Goal: Find specific fact: Find specific fact

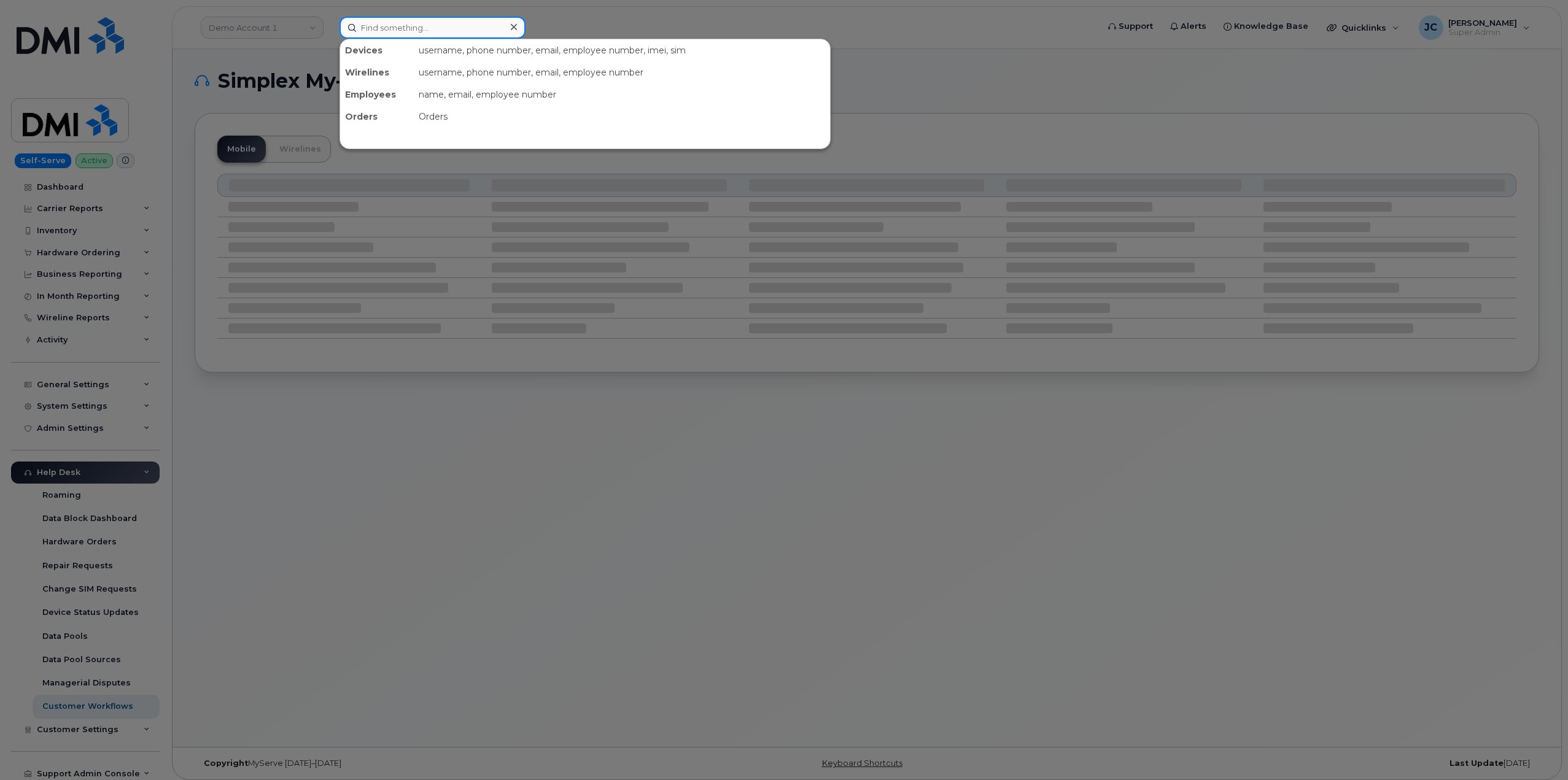
click at [402, 25] on input at bounding box center [432, 27] width 186 height 22
click at [409, 25] on input at bounding box center [432, 27] width 186 height 22
paste input "973.476.8648"
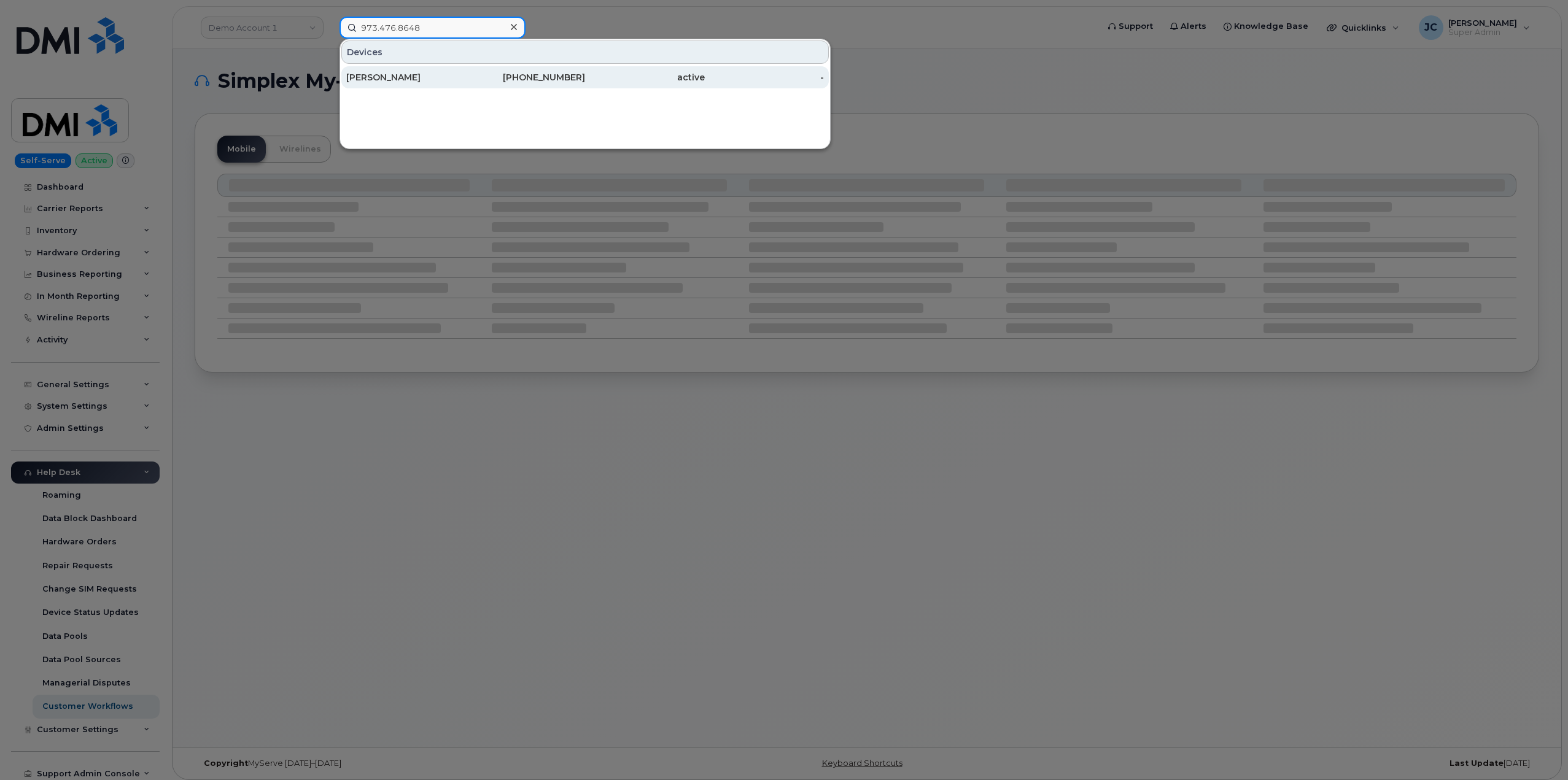
type input "973.476.8648"
click at [533, 71] on div "973-476-8648" at bounding box center [526, 77] width 120 height 22
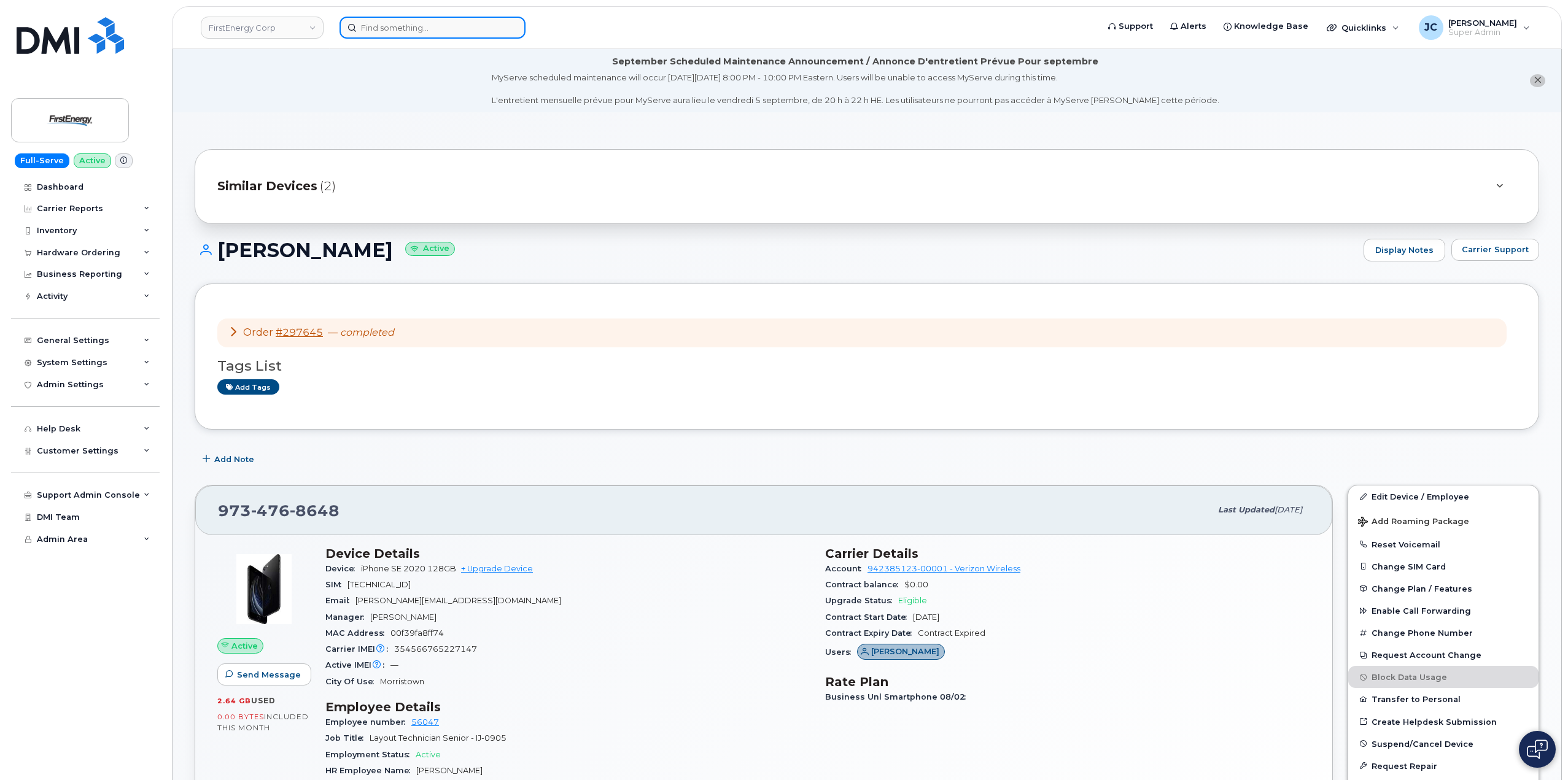
click at [434, 22] on input at bounding box center [432, 27] width 186 height 22
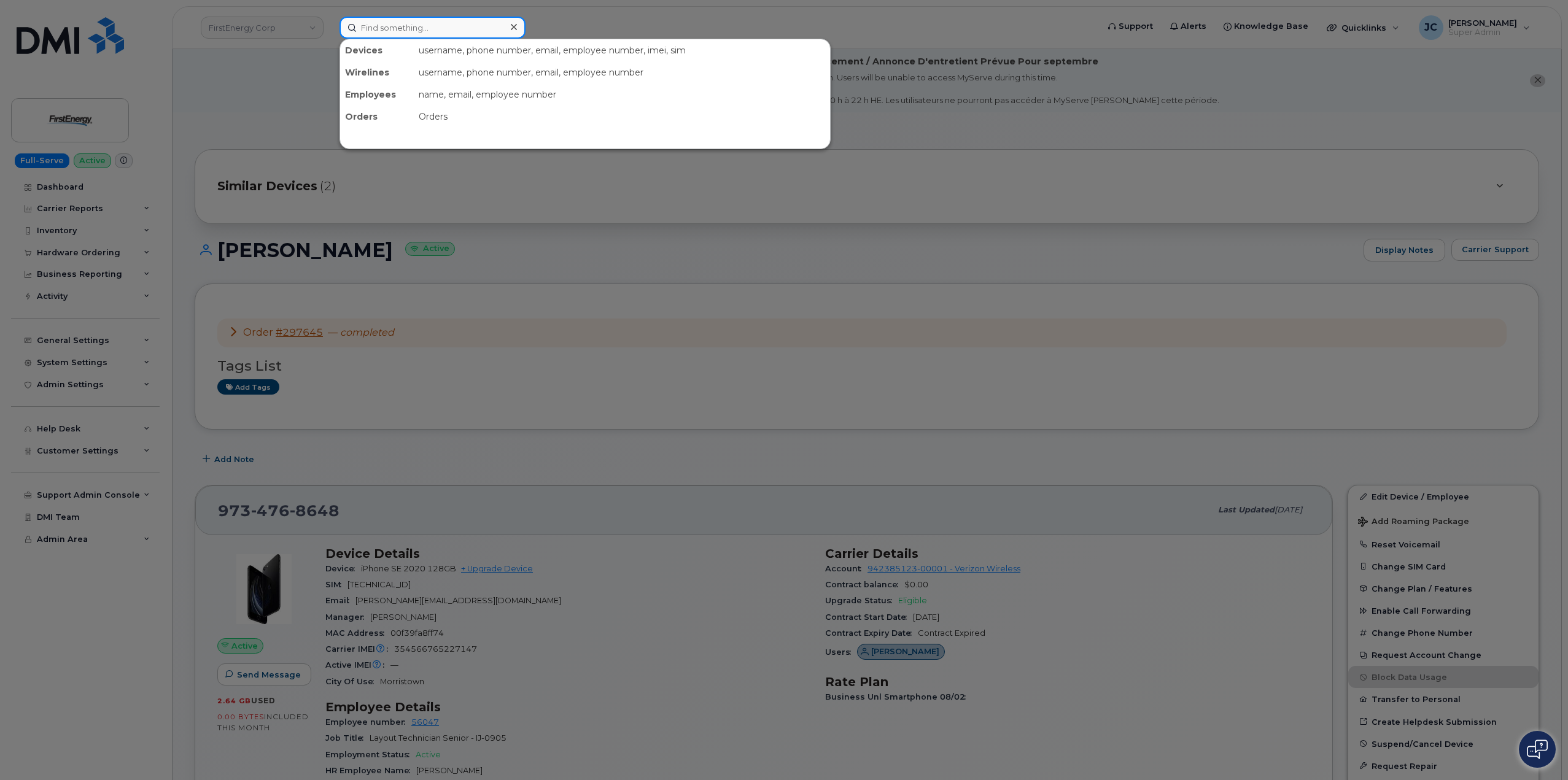
paste input "617.997.8084"
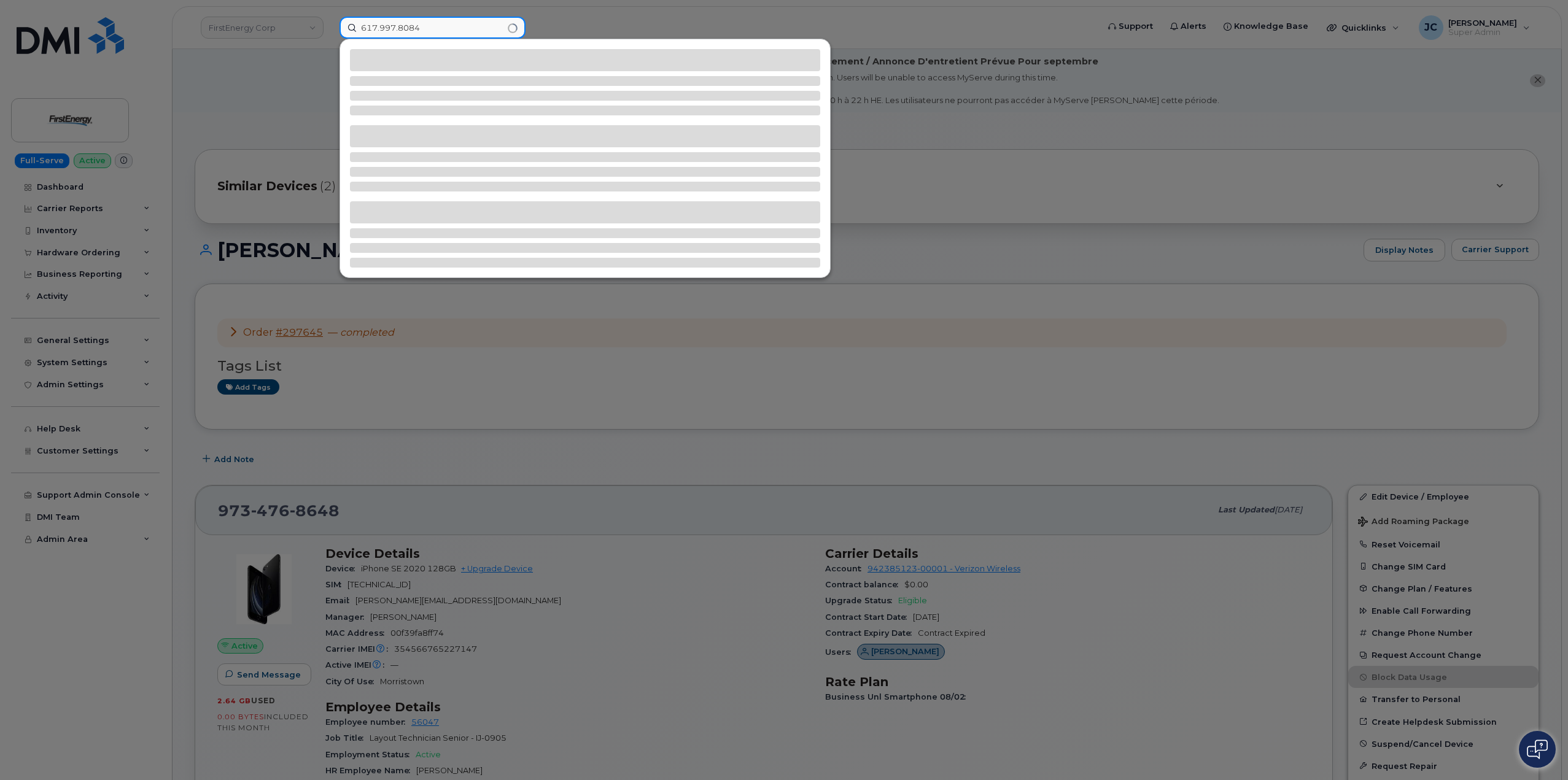
type input "617.997.8084"
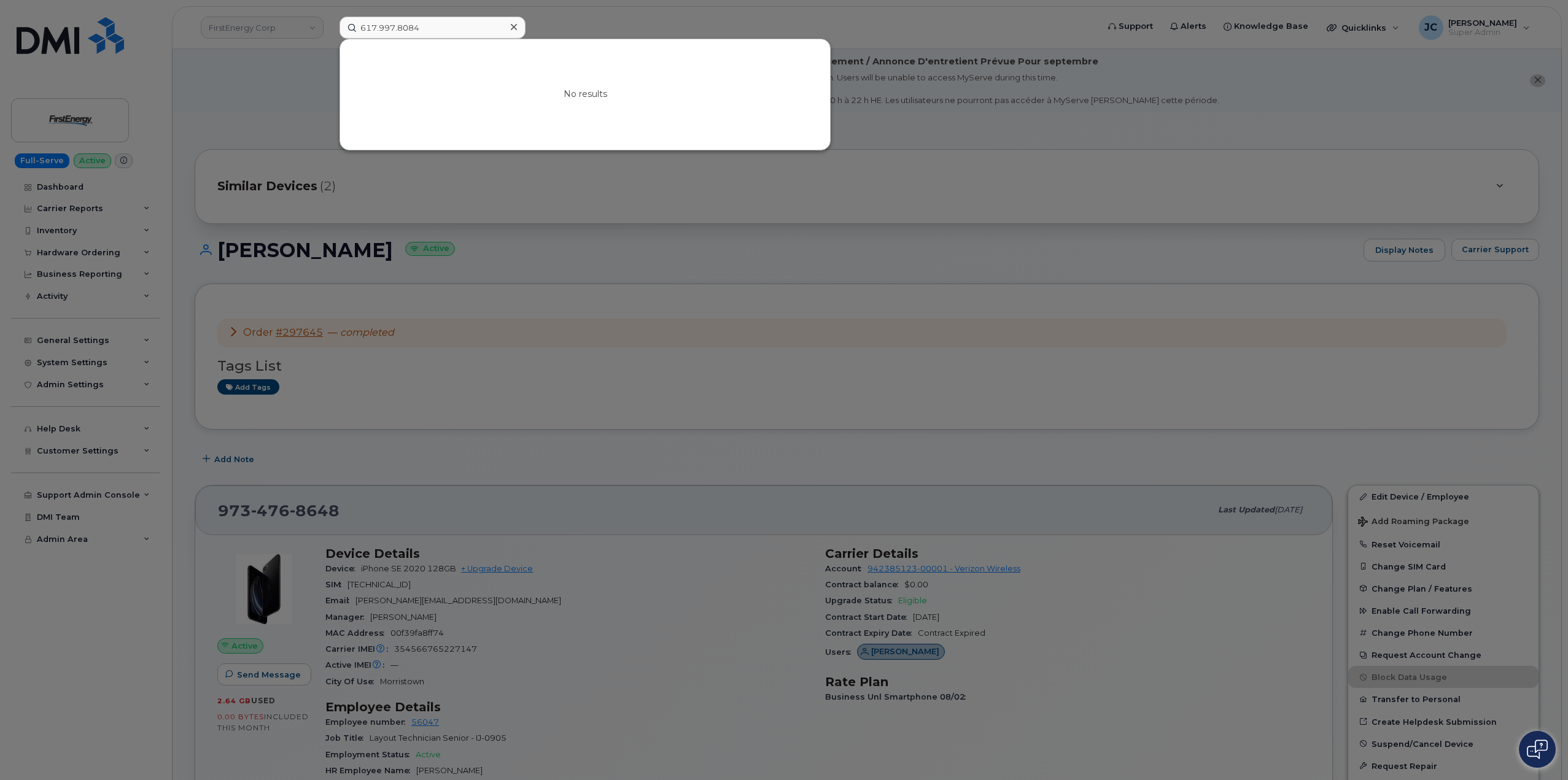
click at [511, 26] on icon at bounding box center [514, 27] width 6 height 10
